Goal: Find contact information: Find contact information

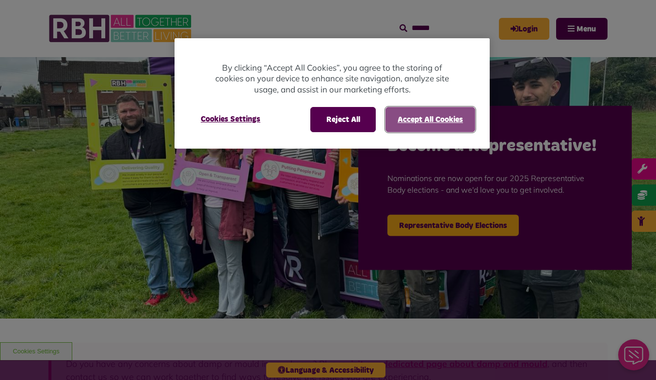
click at [428, 116] on button "Accept All Cookies" at bounding box center [430, 119] width 90 height 25
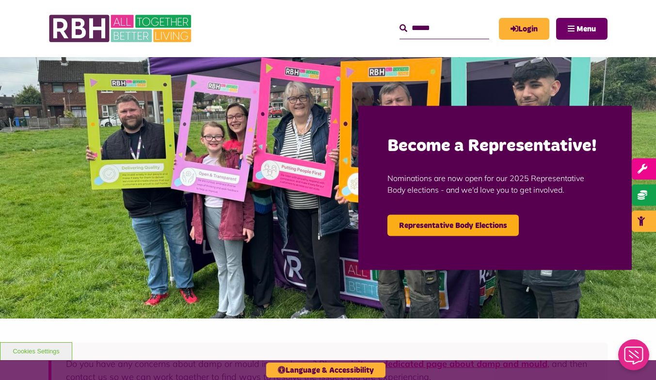
click at [570, 34] on button "Menu" at bounding box center [581, 29] width 51 height 22
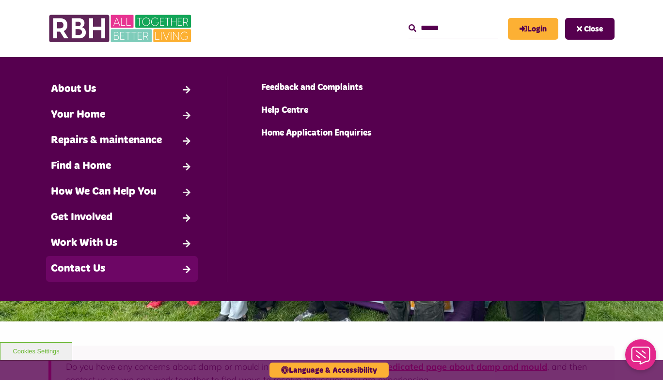
click at [92, 257] on link "Contact Us" at bounding box center [122, 269] width 152 height 26
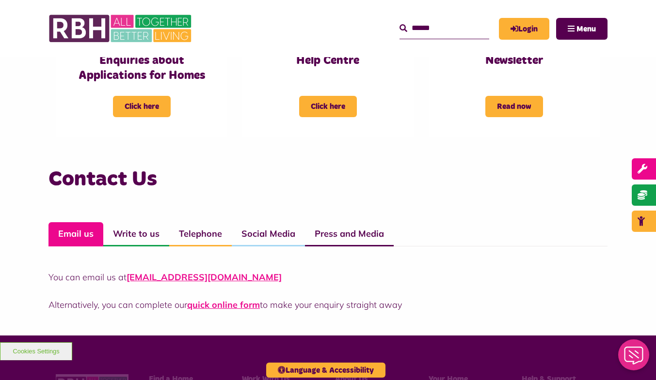
scroll to position [583, 0]
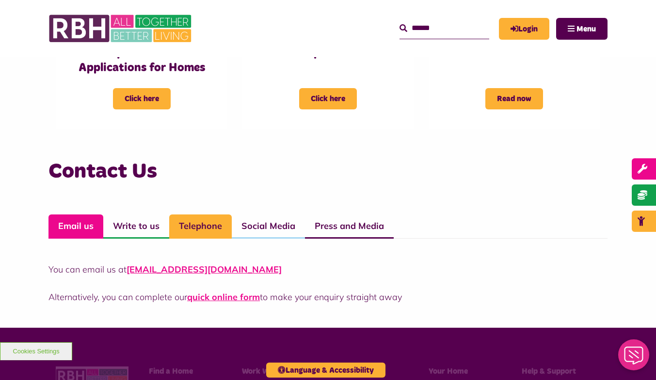
click at [216, 228] on link "Telephone" at bounding box center [200, 227] width 63 height 24
